Goal: Task Accomplishment & Management: Use online tool/utility

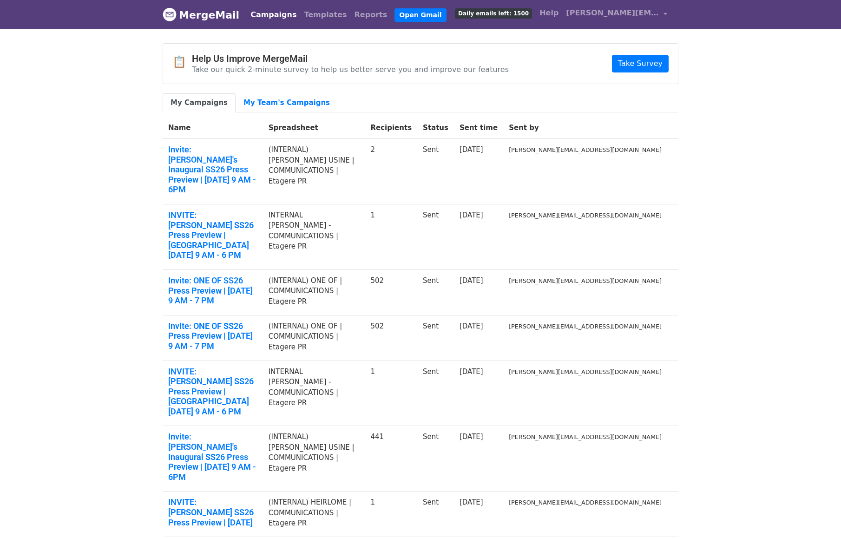
click at [190, 14] on link "MergeMail" at bounding box center [201, 15] width 77 height 20
click at [407, 15] on link "Open Gmail" at bounding box center [420, 14] width 52 height 13
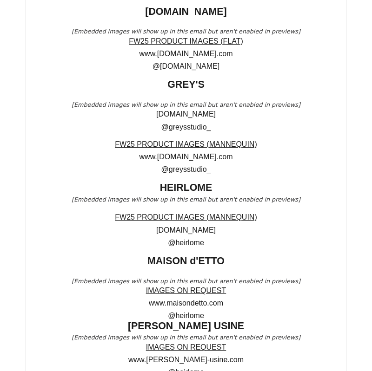
scroll to position [54470, 0]
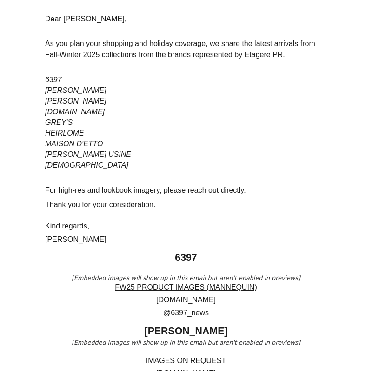
scroll to position [4149, 0]
